Goal: Information Seeking & Learning: Learn about a topic

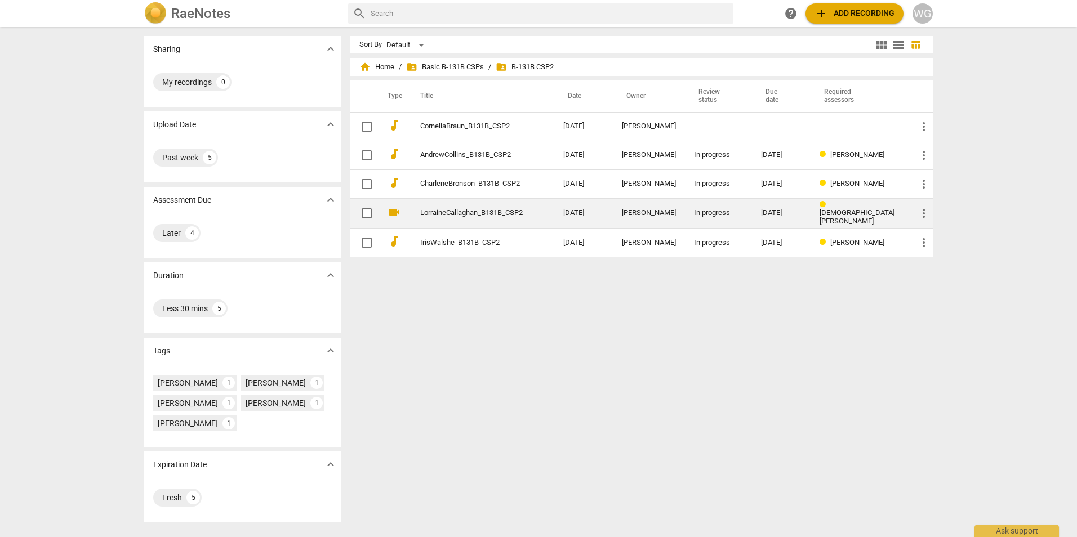
click at [457, 211] on link "LorraineCallaghan_B131B_CSP2" at bounding box center [471, 213] width 102 height 8
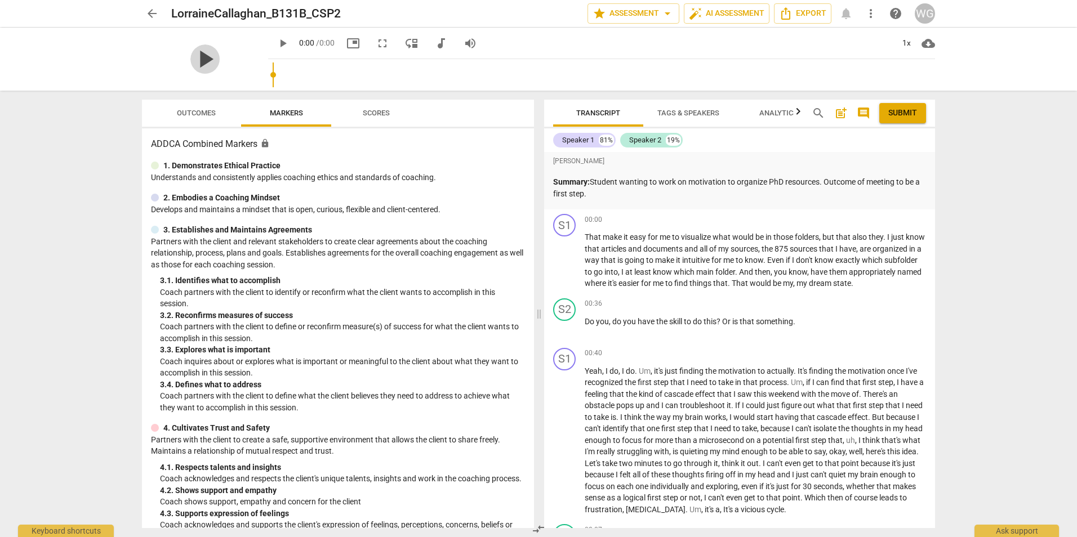
click at [220, 61] on span "play_arrow" at bounding box center [204, 58] width 29 height 29
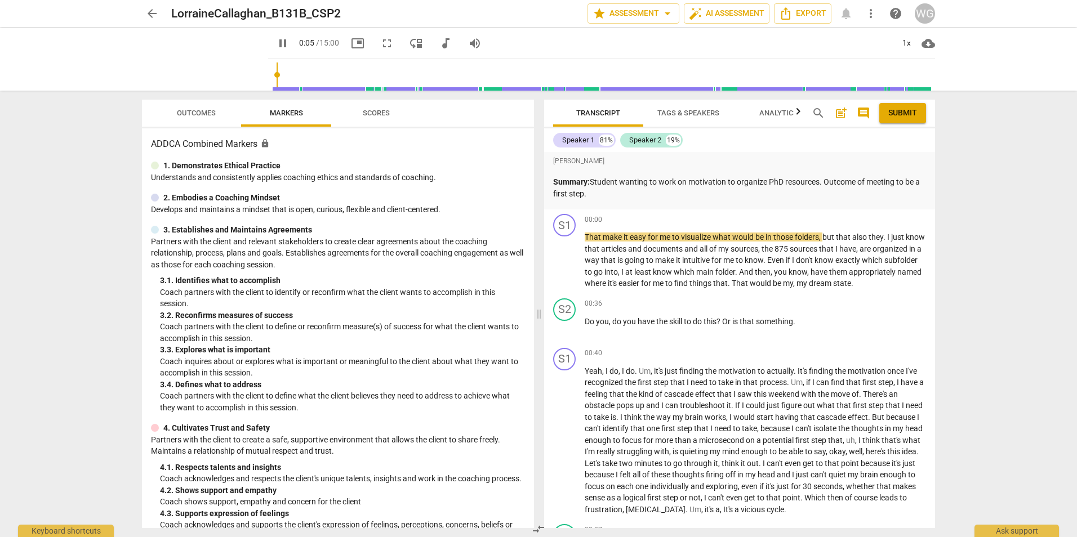
type input "6"
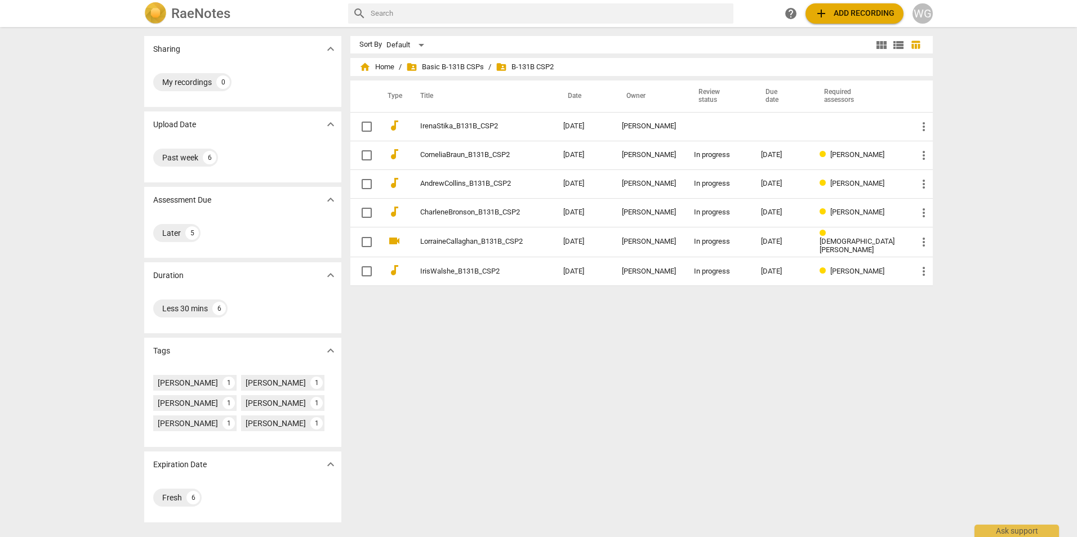
click at [716, 14] on span "add Add recording" at bounding box center [854, 14] width 80 height 14
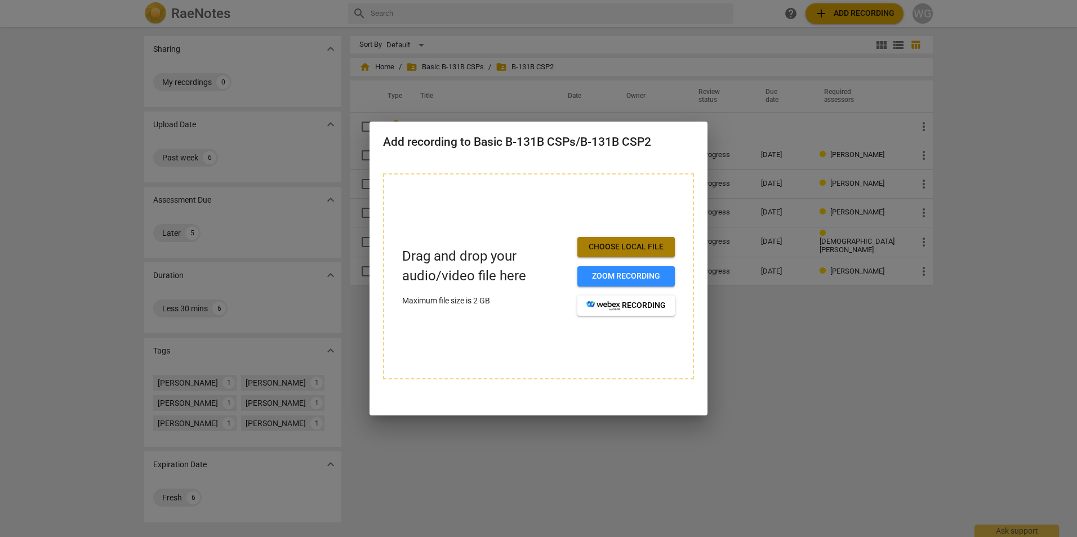
click at [639, 248] on span "Choose local file" at bounding box center [625, 247] width 79 height 11
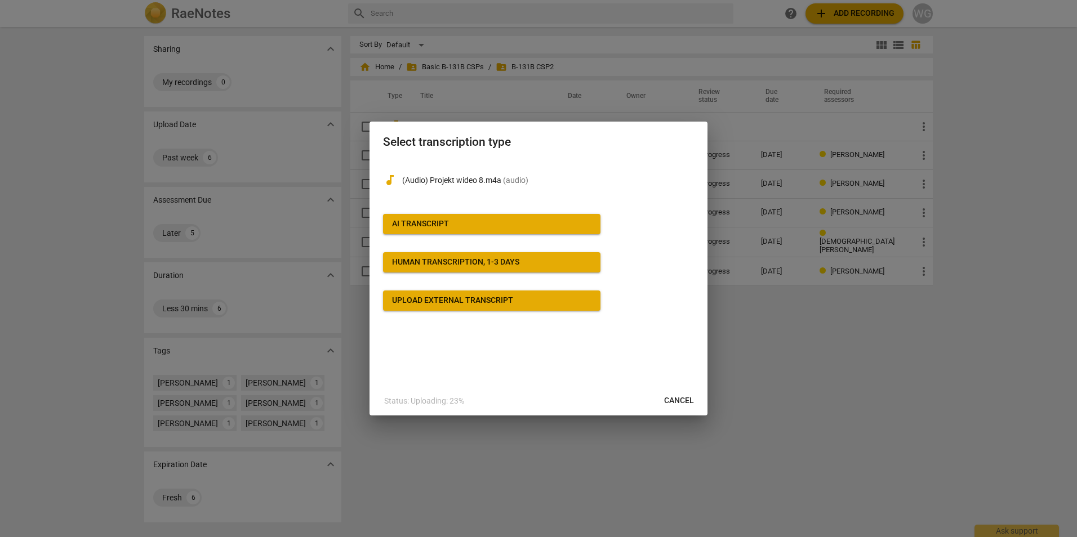
click at [460, 230] on span "AI Transcript" at bounding box center [491, 223] width 199 height 11
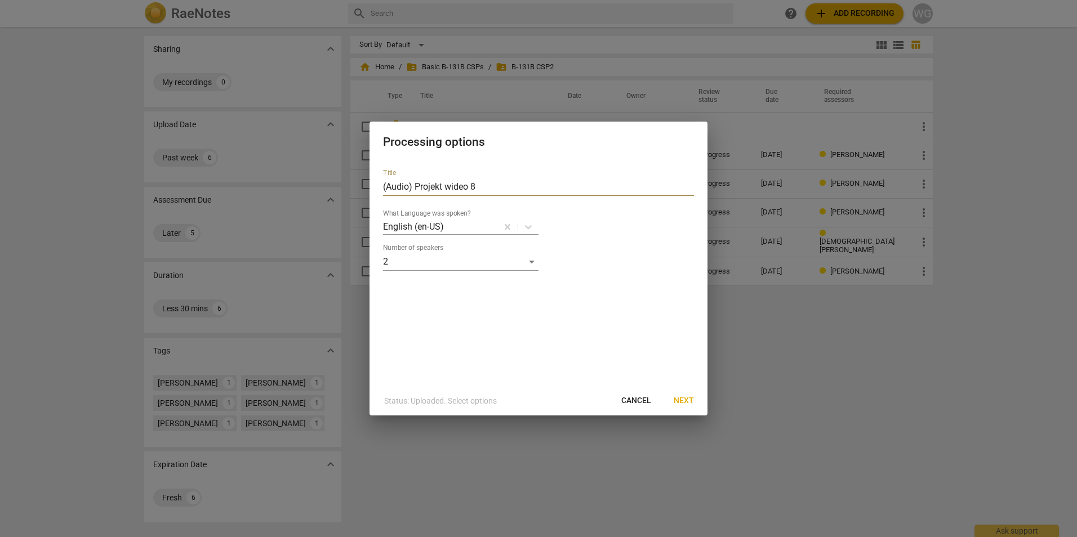
drag, startPoint x: 496, startPoint y: 185, endPoint x: 208, endPoint y: 159, distance: 289.0
click at [208, 159] on div "Processing options Title (Audio) Projekt wideo 8 What Language was spoken? Engl…" at bounding box center [538, 268] width 1077 height 537
type input "[PERSON_NAME]-Szarek_B131B_CSP2"
click at [684, 334] on span "Next" at bounding box center [683, 400] width 20 height 11
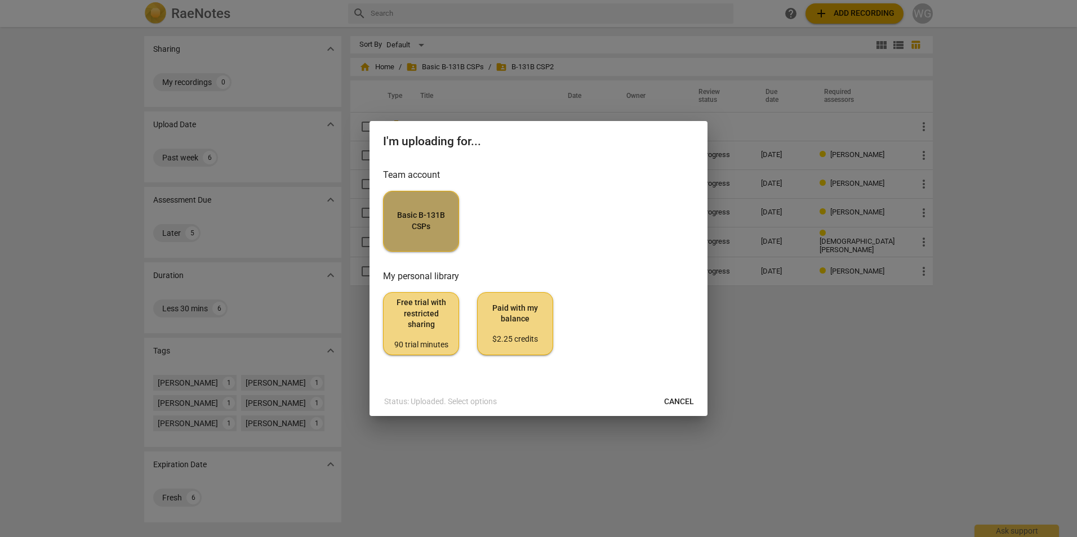
click at [416, 234] on button "Basic B-131B CSPs" at bounding box center [421, 221] width 76 height 61
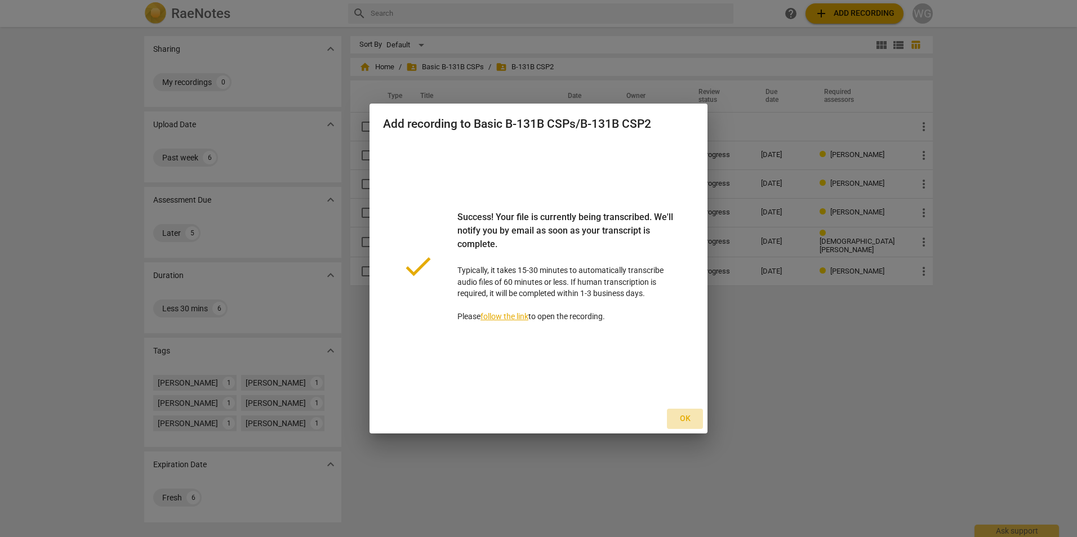
click at [686, 334] on span "Ok" at bounding box center [685, 418] width 18 height 11
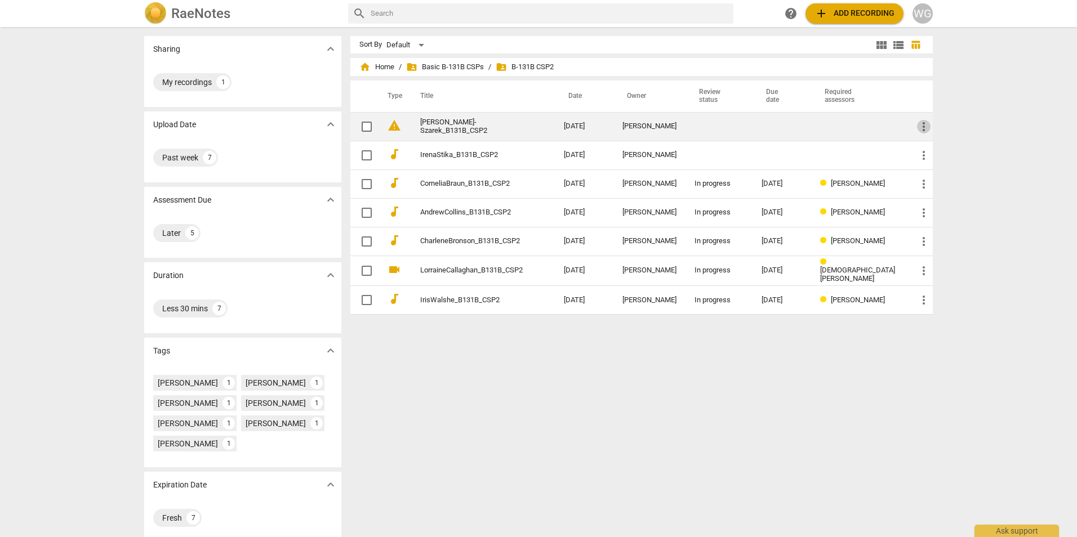
click at [716, 131] on span "more_vert" at bounding box center [924, 127] width 14 height 14
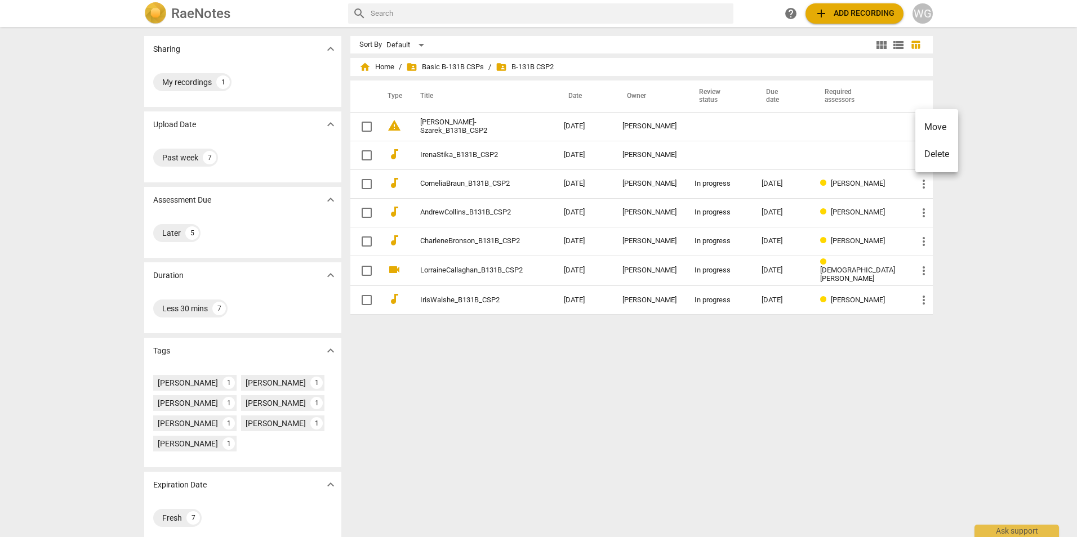
click at [390, 126] on div at bounding box center [538, 268] width 1077 height 537
click at [390, 126] on span "warning" at bounding box center [394, 126] width 14 height 14
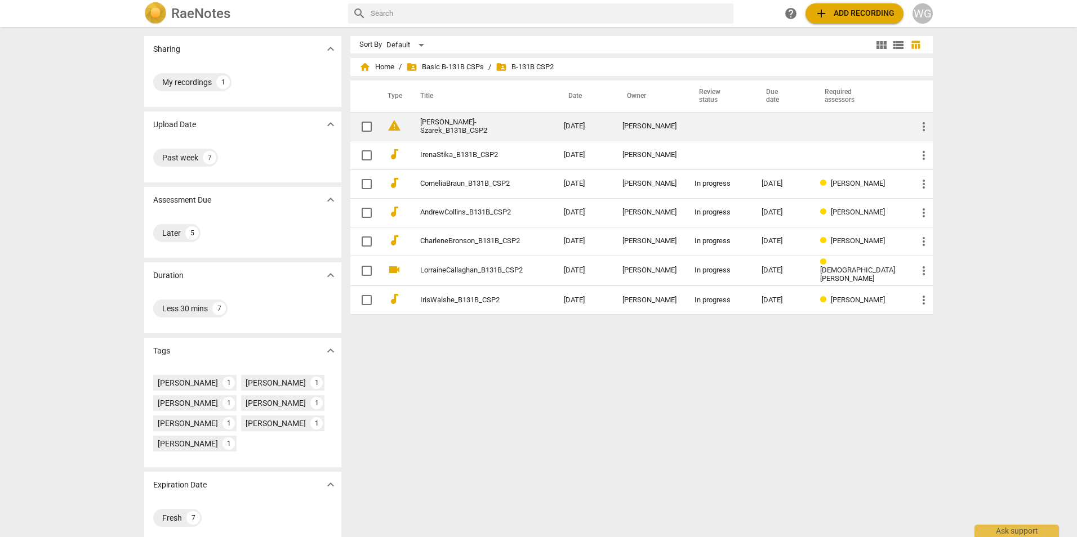
click at [472, 127] on link "[PERSON_NAME]-Szarek_B131B_CSP2" at bounding box center [471, 126] width 103 height 17
click at [440, 133] on link "[PERSON_NAME]-Szarek_B131B_CSP2" at bounding box center [471, 126] width 103 height 17
click at [465, 129] on link "[PERSON_NAME]-Szarek_B131B_CSP2" at bounding box center [471, 126] width 103 height 17
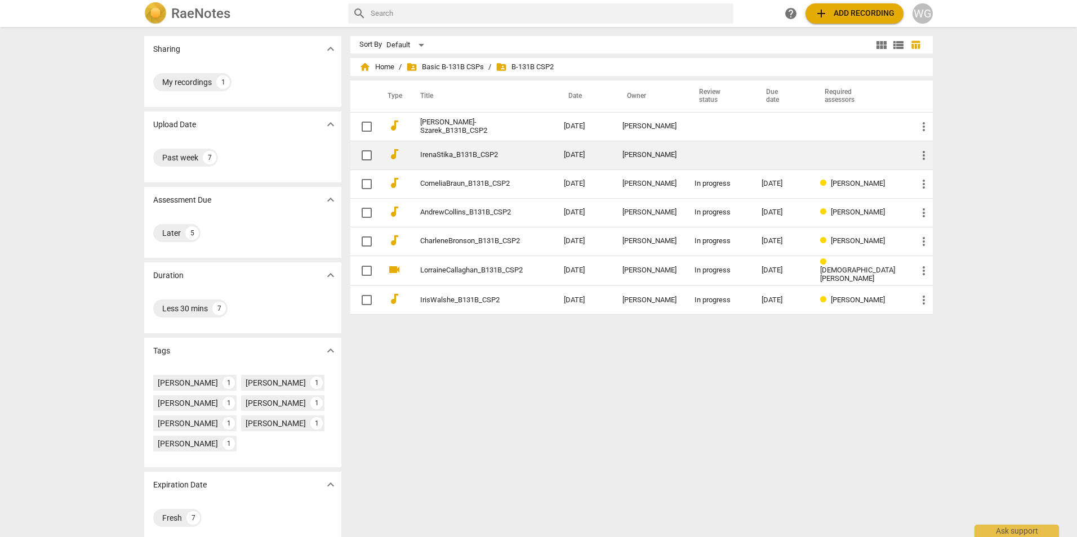
click at [493, 154] on link "IrenaStika_B131B_CSP2" at bounding box center [471, 155] width 103 height 8
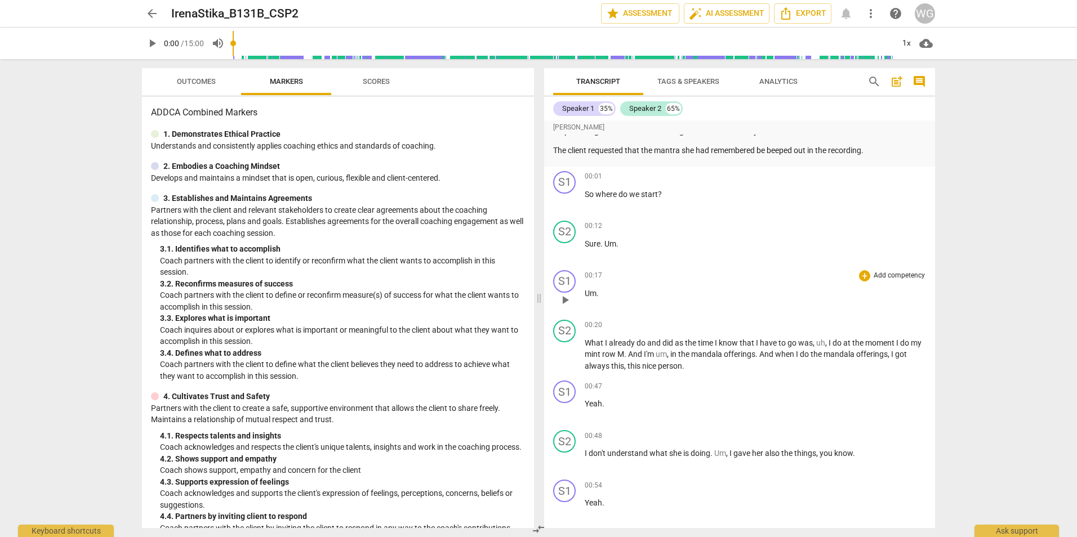
scroll to position [225, 0]
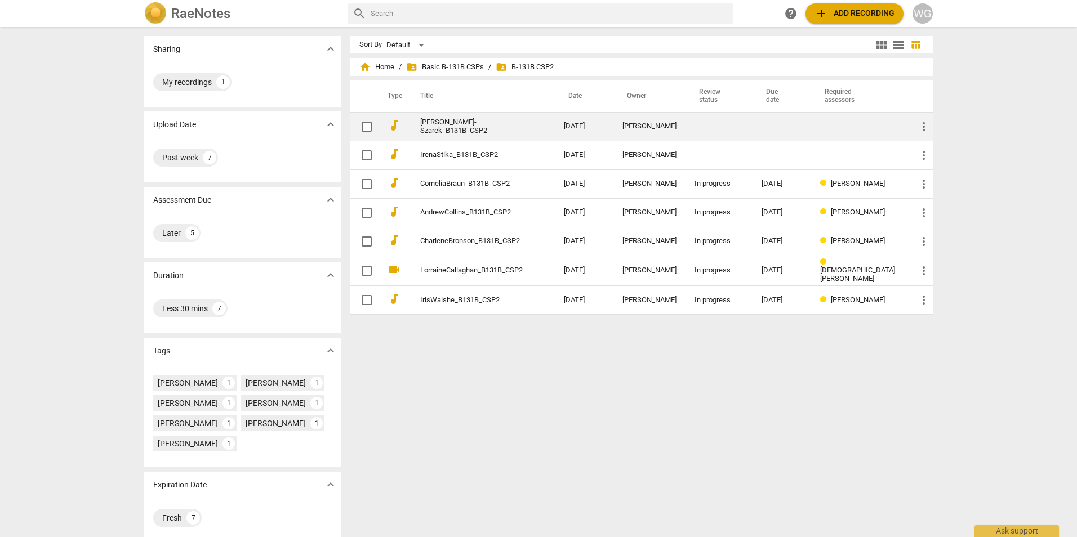
click at [447, 127] on link "[PERSON_NAME]-Szarek_B131B_CSP2" at bounding box center [471, 126] width 103 height 17
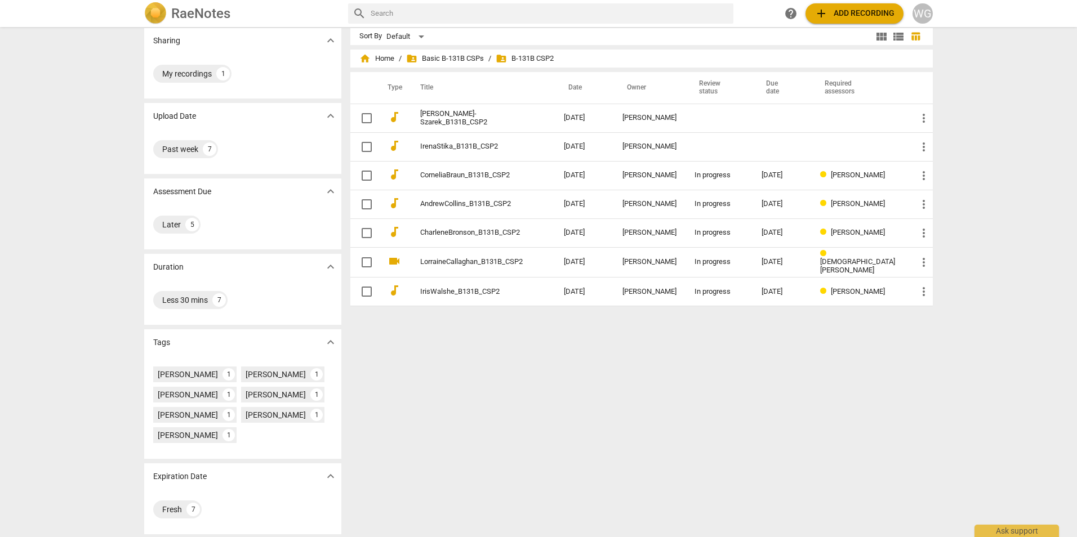
scroll to position [10, 0]
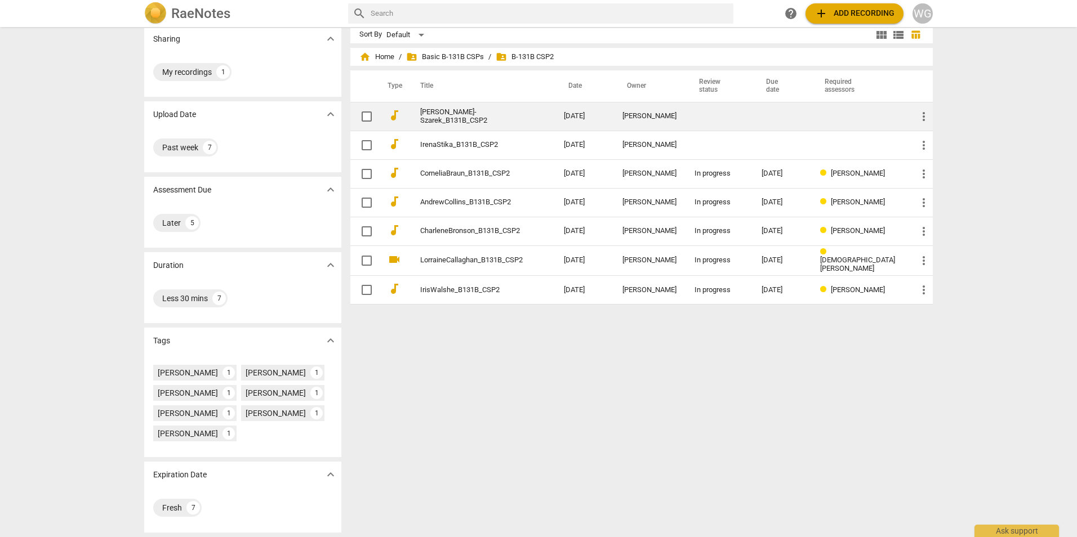
click at [456, 126] on td "[PERSON_NAME]-Szarek_B131B_CSP2" at bounding box center [481, 116] width 148 height 29
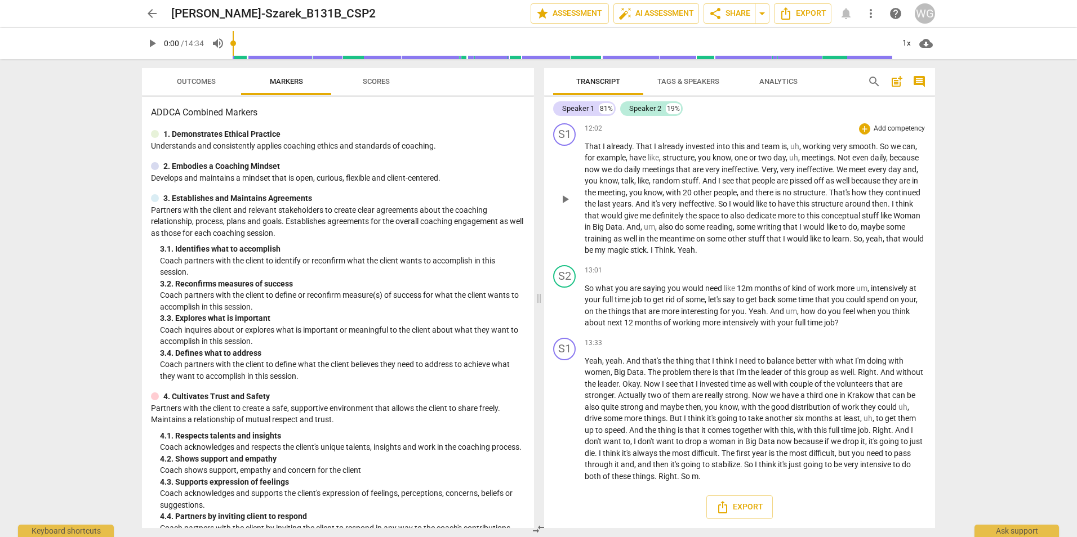
scroll to position [2336, 0]
